Goal: Information Seeking & Learning: Learn about a topic

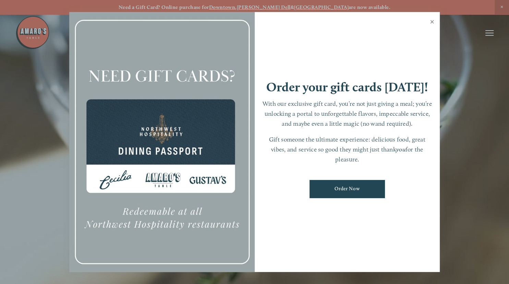
click at [431, 19] on link "Close" at bounding box center [431, 22] width 13 height 19
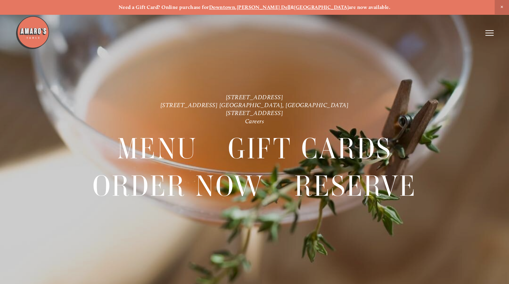
click at [489, 31] on icon at bounding box center [489, 33] width 8 height 6
click at [367, 33] on span "Menu" at bounding box center [367, 33] width 13 height 6
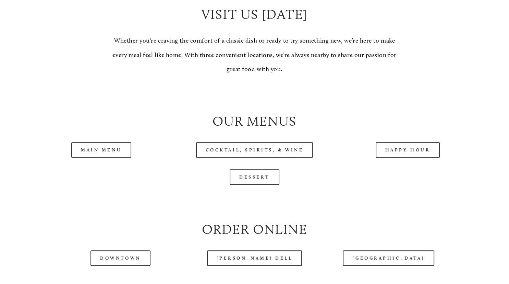
scroll to position [651, 0]
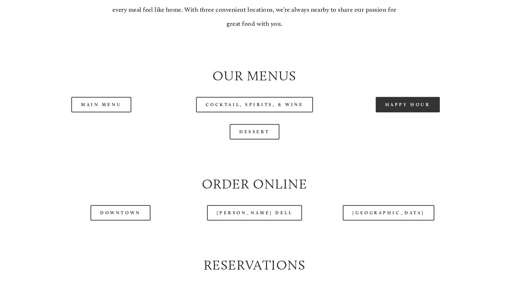
click at [392, 112] on link "Happy Hour" at bounding box center [408, 104] width 64 height 15
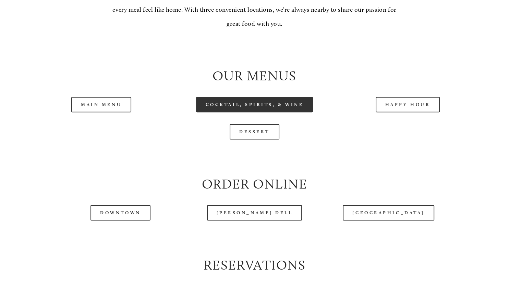
click at [260, 112] on link "Cocktail, Spirits, & Wine" at bounding box center [254, 104] width 117 height 15
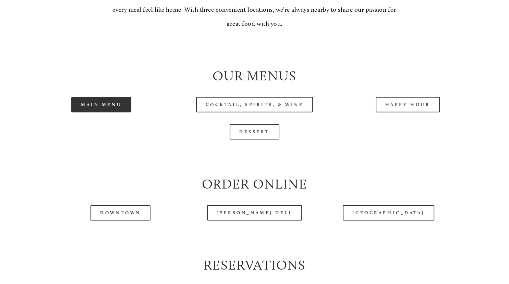
click at [94, 112] on link "Main Menu" at bounding box center [101, 104] width 60 height 15
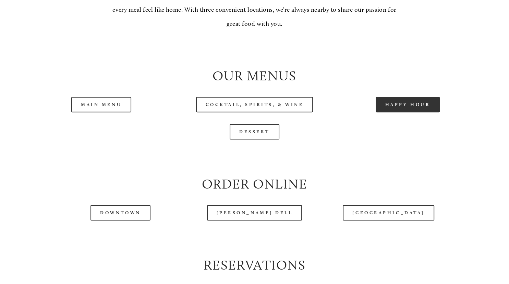
click at [396, 112] on link "Happy Hour" at bounding box center [408, 104] width 64 height 15
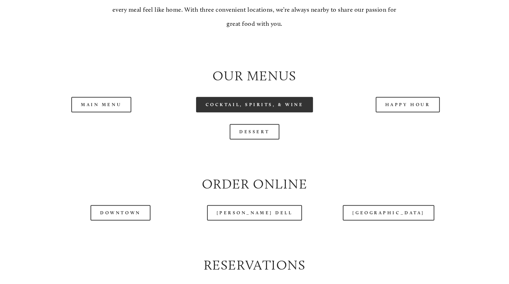
click at [223, 112] on link "Cocktail, Spirits, & Wine" at bounding box center [254, 104] width 117 height 15
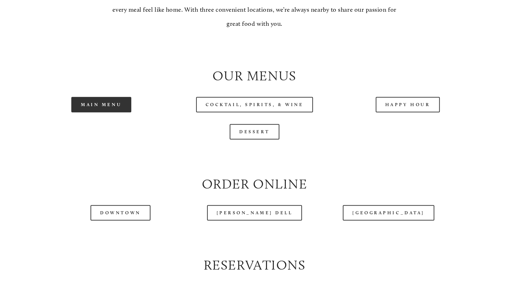
click at [104, 112] on link "Main Menu" at bounding box center [101, 104] width 60 height 15
